Goal: Check status: Check status

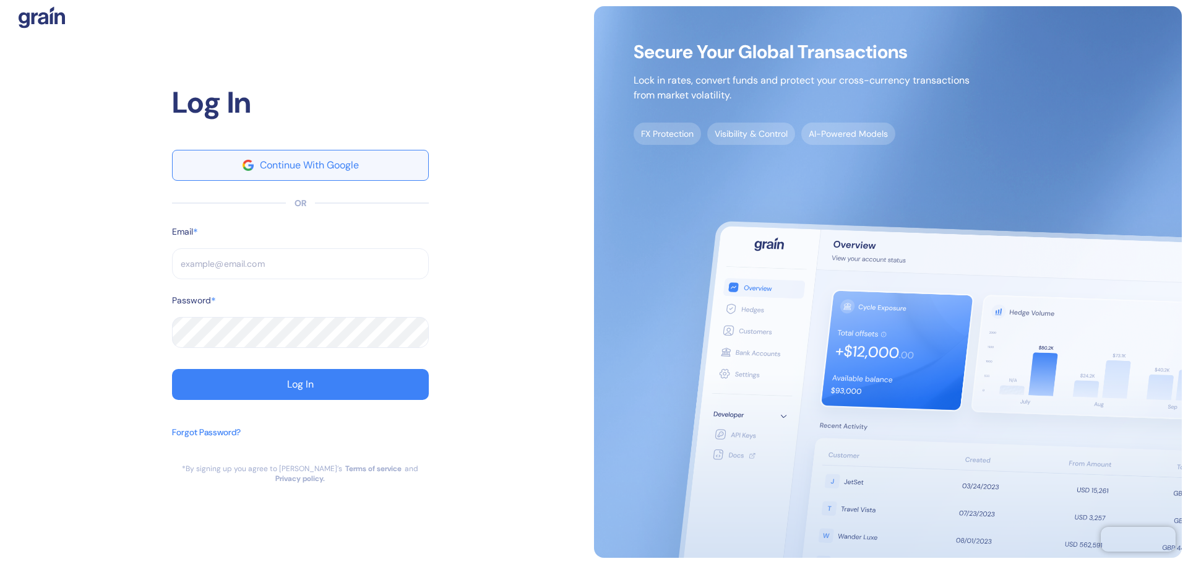
click at [290, 168] on div "Continue With Google" at bounding box center [309, 165] width 99 height 10
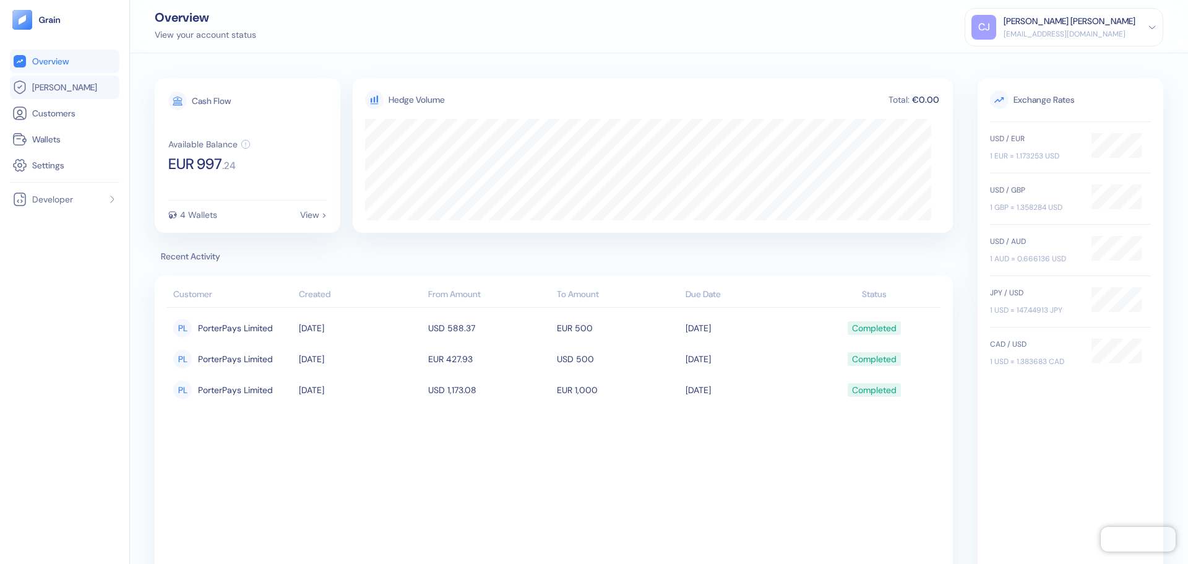
click at [47, 86] on span "Hedges" at bounding box center [64, 87] width 65 height 12
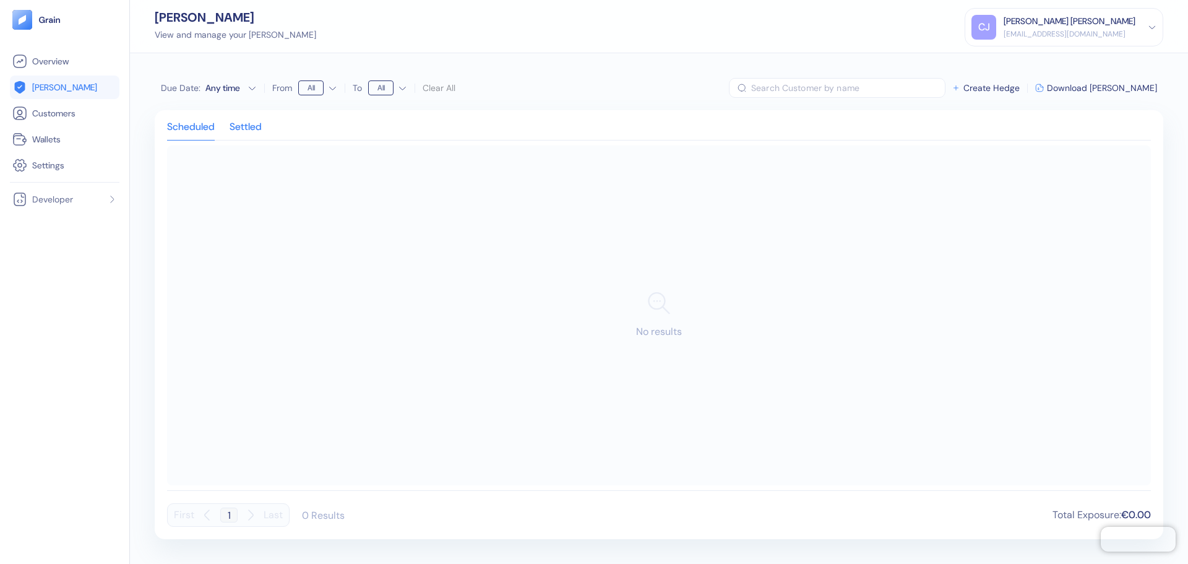
click at [244, 127] on div "Settled" at bounding box center [246, 130] width 32 height 17
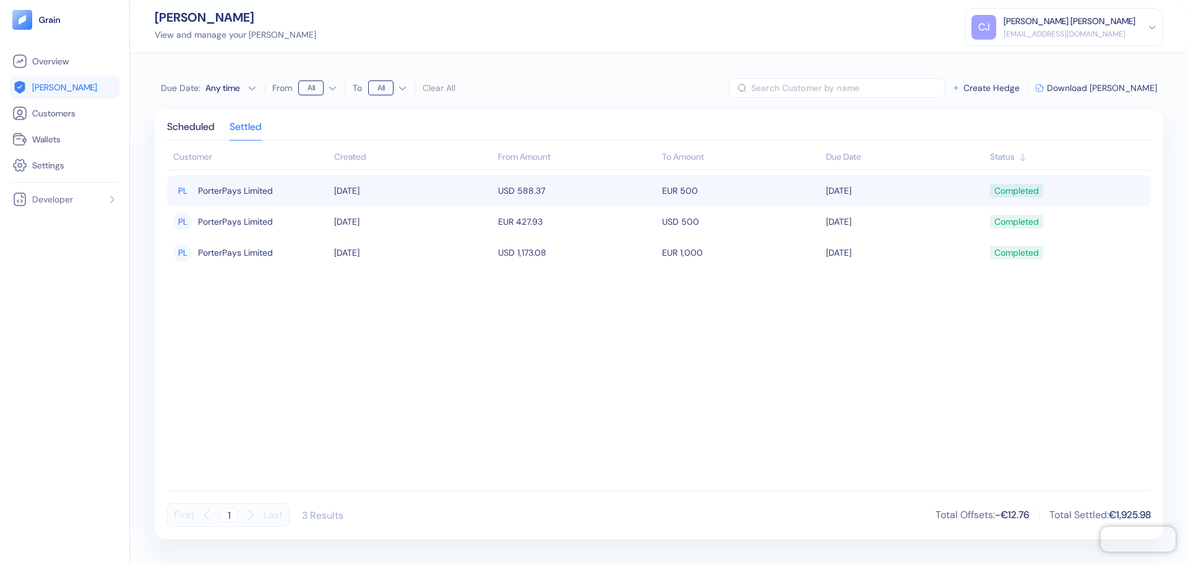
click at [457, 191] on td "09/09/2025" at bounding box center [413, 190] width 164 height 31
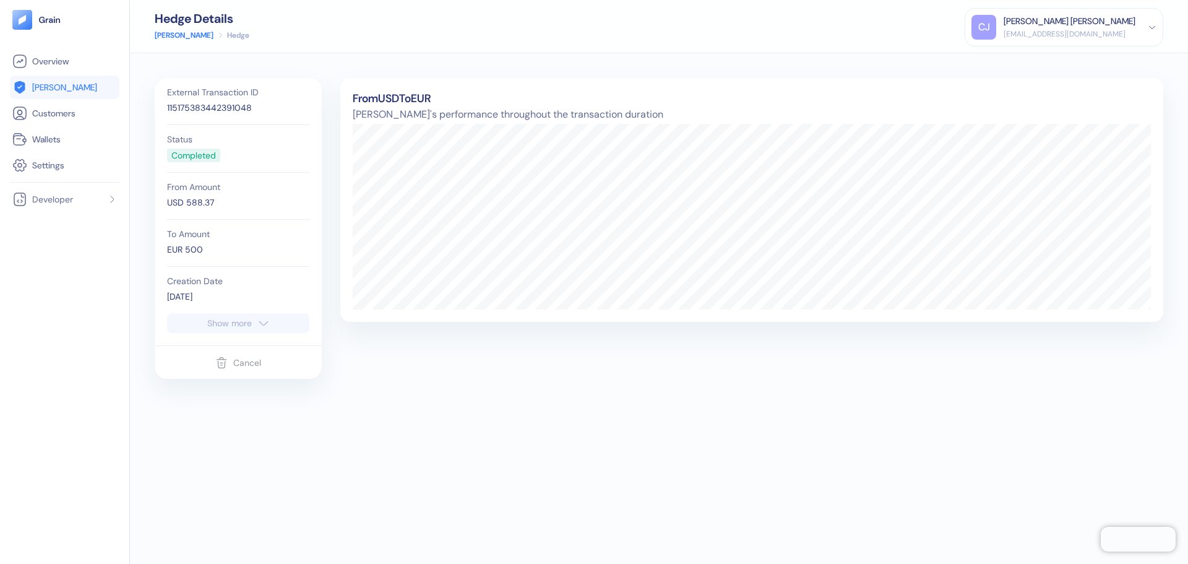
click at [245, 321] on div "Show more" at bounding box center [229, 323] width 45 height 9
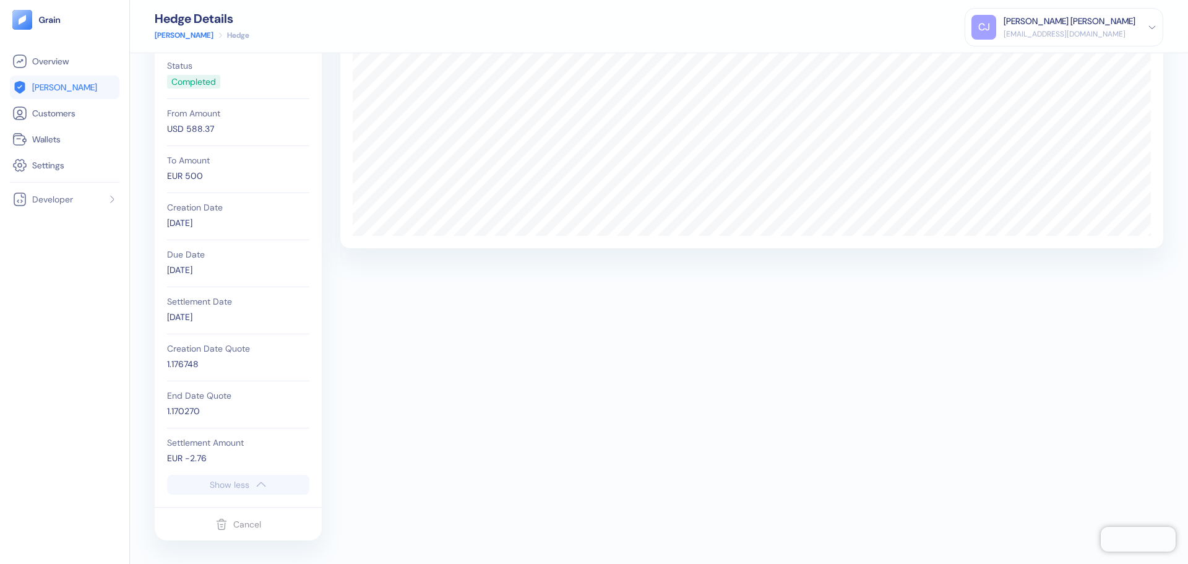
scroll to position [75, 0]
drag, startPoint x: 207, startPoint y: 457, endPoint x: 189, endPoint y: 460, distance: 18.9
click at [189, 460] on div "EUR -2.76" at bounding box center [238, 456] width 142 height 13
